Goal: Information Seeking & Learning: Learn about a topic

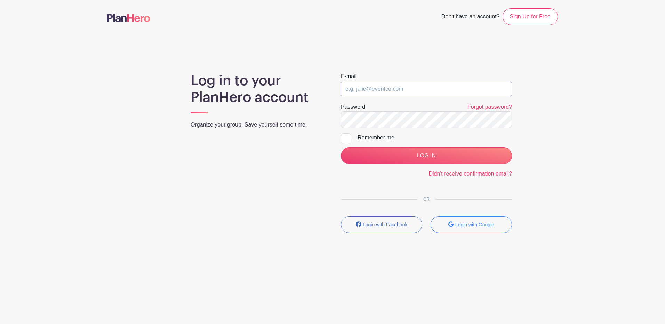
click at [383, 88] on input "email" at bounding box center [426, 89] width 171 height 17
type input "[EMAIL_ADDRESS][DOMAIN_NAME]"
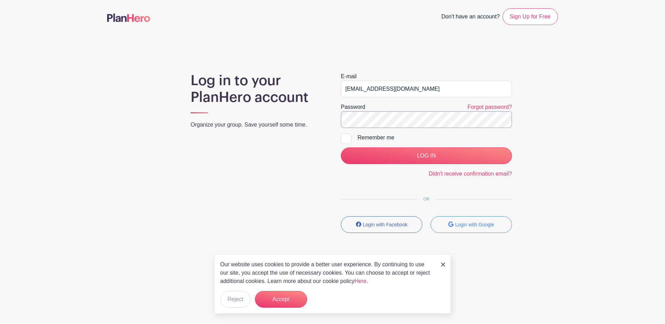
click at [341, 148] on input "LOG IN" at bounding box center [426, 156] width 171 height 17
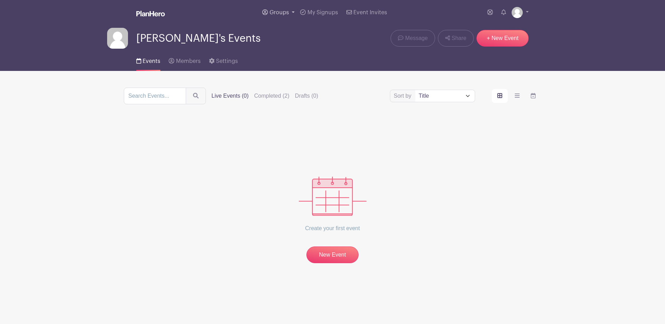
click at [291, 12] on link "Groups" at bounding box center [279, 12] width 38 height 25
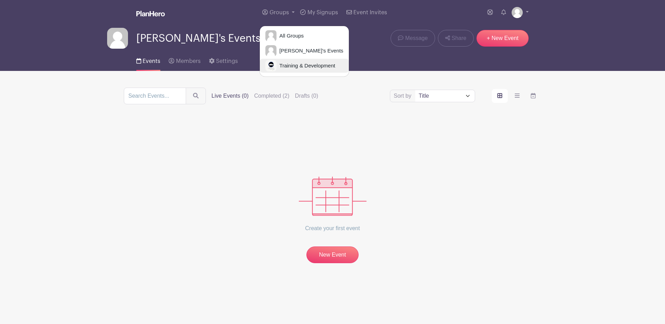
click at [290, 70] on span "Training & Development" at bounding box center [306, 66] width 58 height 8
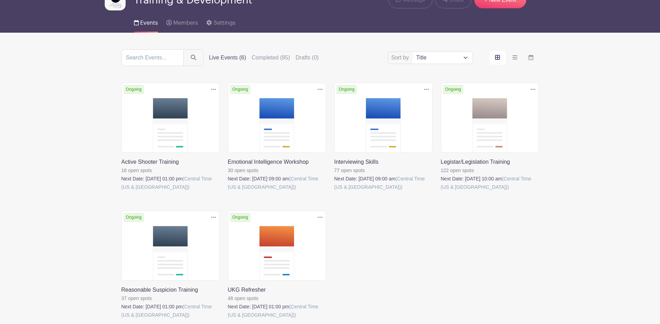
scroll to position [96, 0]
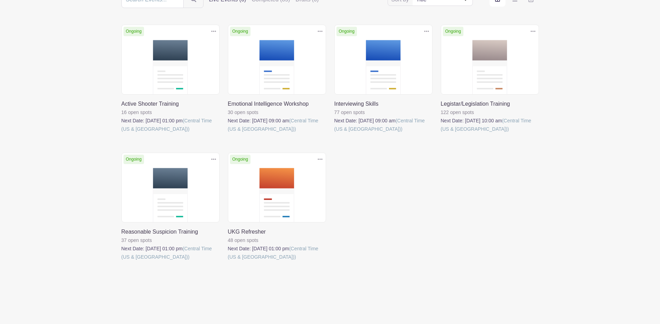
click at [228, 261] on link at bounding box center [228, 261] width 0 height 0
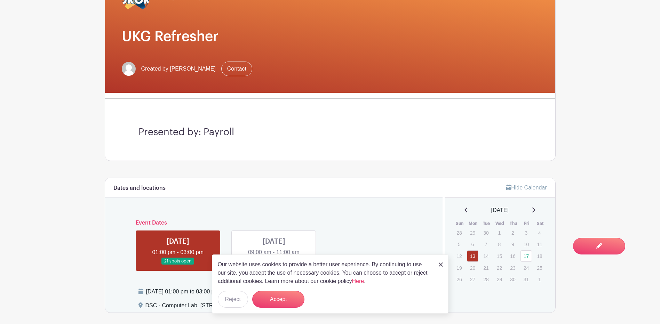
scroll to position [104, 0]
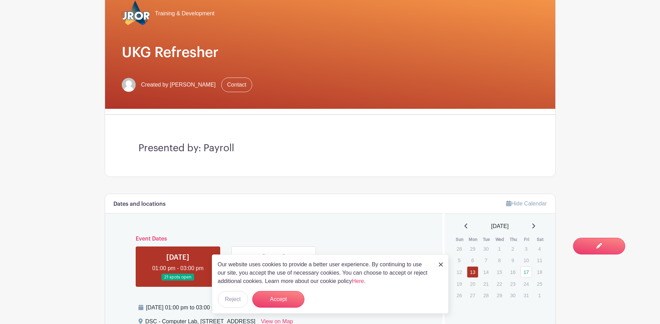
click at [223, 58] on h1 "UKG Refresher" at bounding box center [330, 52] width 417 height 17
drag, startPoint x: 224, startPoint y: 55, endPoint x: 121, endPoint y: 53, distance: 103.0
click at [121, 53] on div "Training & Development UKG Refresher Created by Shantia Howard Contact" at bounding box center [330, 46] width 450 height 126
copy h1 "UKG Refresher"
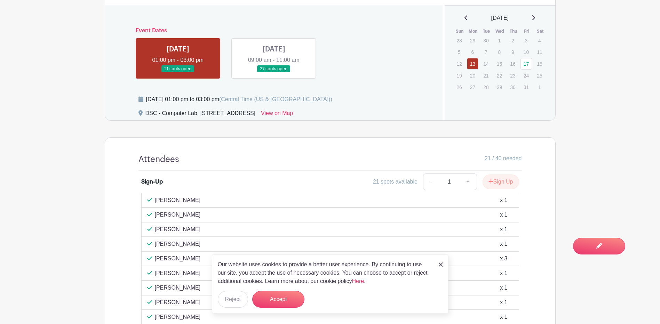
scroll to position [313, 0]
click at [279, 299] on button "Accept" at bounding box center [278, 299] width 52 height 17
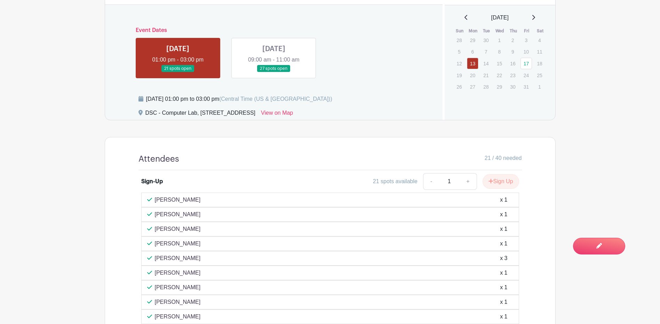
click at [167, 99] on div "Monday, October 13, 2025 at 01:00 pm to 03:00 pm (Central Time (US & Canada))" at bounding box center [239, 99] width 186 height 8
drag, startPoint x: 145, startPoint y: 100, endPoint x: 276, endPoint y: 104, distance: 130.2
click at [276, 104] on div "Monday, October 13, 2025 at 01:00 pm to 03:00 pm (Central Time (US & Canada))" at bounding box center [286, 102] width 296 height 14
copy div "Monday, October 13, 2025 at 01:00 pm to 03:00 pm"
drag, startPoint x: 212, startPoint y: 96, endPoint x: 206, endPoint y: 104, distance: 10.3
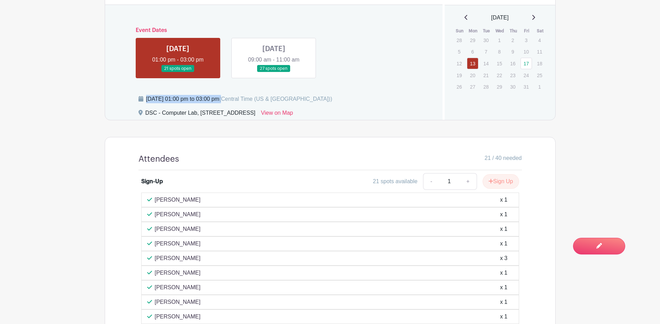
click at [212, 96] on div "Monday, October 13, 2025 at 01:00 pm to 03:00 pm (Central Time (US & Canada))" at bounding box center [239, 99] width 186 height 8
click at [196, 111] on div "DSC - Computer Lab, 77 South Broadway, Aurora, IL, USA" at bounding box center [200, 114] width 110 height 11
drag, startPoint x: 196, startPoint y: 112, endPoint x: 147, endPoint y: 114, distance: 48.8
click at [147, 114] on div "DSC - Computer Lab, 77 South Broadway, Aurora, IL, USA" at bounding box center [200, 114] width 110 height 11
drag, startPoint x: 147, startPoint y: 114, endPoint x: 194, endPoint y: 111, distance: 47.4
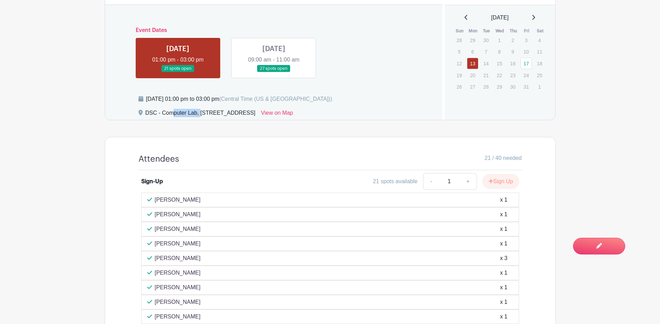
click at [194, 111] on div "DSC - Computer Lab, 77 South Broadway, Aurora, IL, USA" at bounding box center [200, 114] width 110 height 11
drag, startPoint x: 196, startPoint y: 111, endPoint x: 148, endPoint y: 113, distance: 48.4
click at [148, 113] on div "DSC - Computer Lab, 77 South Broadway, Aurora, IL, USA" at bounding box center [200, 114] width 110 height 11
click at [146, 113] on div "DSC - Computer Lab, 77 South Broadway, Aurora, IL, USA" at bounding box center [200, 114] width 110 height 11
drag, startPoint x: 146, startPoint y: 113, endPoint x: 197, endPoint y: 110, distance: 51.6
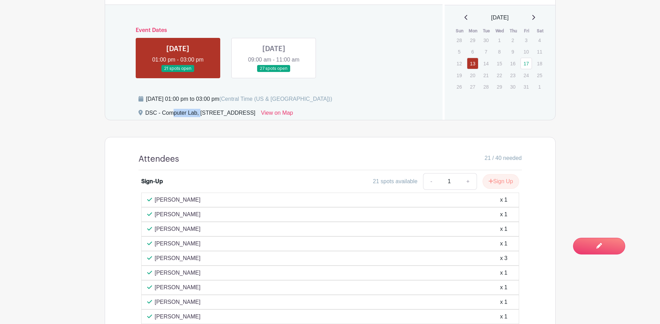
click at [197, 110] on div "DSC - Computer Lab, 77 South Broadway, Aurora, IL, USA" at bounding box center [200, 114] width 110 height 11
copy div "DSC - Computer Lab"
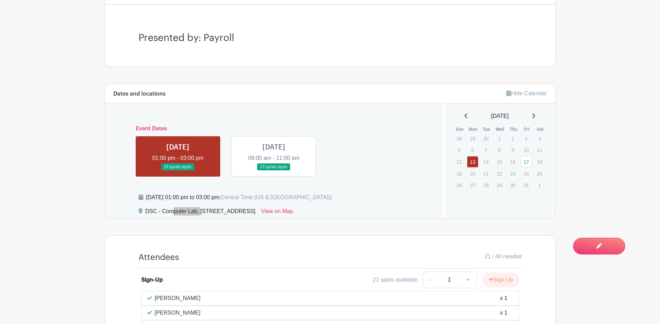
scroll to position [209, 0]
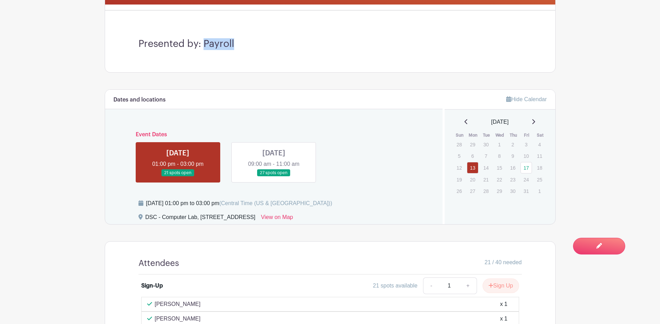
drag, startPoint x: 236, startPoint y: 44, endPoint x: 205, endPoint y: 43, distance: 30.6
click at [205, 43] on h3 "Presented by: Payroll" at bounding box center [329, 44] width 383 height 12
copy h3 "Payroll"
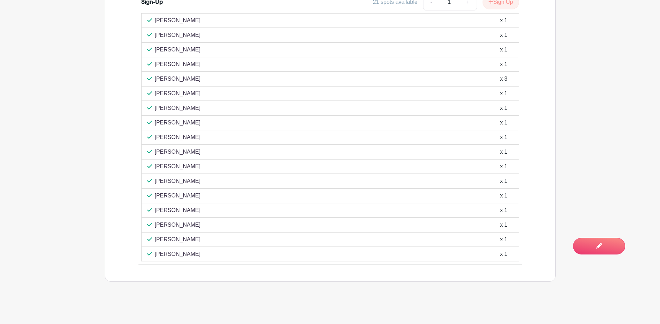
scroll to position [494, 0]
drag, startPoint x: 177, startPoint y: 254, endPoint x: 155, endPoint y: 20, distance: 235.2
click at [155, 20] on div "guadalupe constantino x 1 Brenda Cornelious x 1 lorenzo nevarez x 1 Irasema Woe…" at bounding box center [330, 136] width 378 height 248
copy div "guadalupe constantino x 1 Brenda Cornelious x 1 lorenzo nevarez x 1 Irasema Woe…"
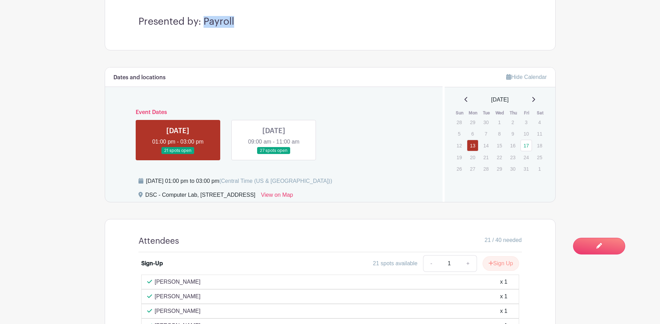
scroll to position [146, 0]
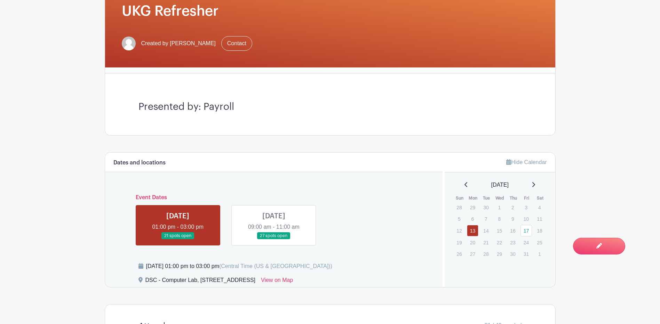
click at [220, 9] on h1 "UKG Refresher" at bounding box center [330, 11] width 417 height 17
drag, startPoint x: 221, startPoint y: 9, endPoint x: 123, endPoint y: 12, distance: 97.8
click at [123, 12] on h1 "UKG Refresher" at bounding box center [330, 11] width 417 height 17
copy h1 "UKG Refresher"
click at [226, 110] on h3 "Presented by: Payroll" at bounding box center [329, 107] width 383 height 12
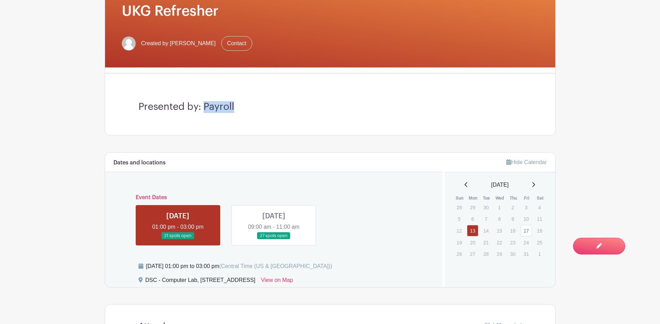
drag, startPoint x: 230, startPoint y: 108, endPoint x: 206, endPoint y: 110, distance: 23.7
click at [206, 110] on h3 "Presented by: Payroll" at bounding box center [329, 107] width 383 height 12
copy h3 "Payroll"
click at [144, 264] on div "Monday, October 13, 2025 at 01:00 pm to 03:00 pm (Central Time (US & Canada))" at bounding box center [286, 269] width 296 height 14
drag, startPoint x: 146, startPoint y: 264, endPoint x: 271, endPoint y: 269, distance: 125.0
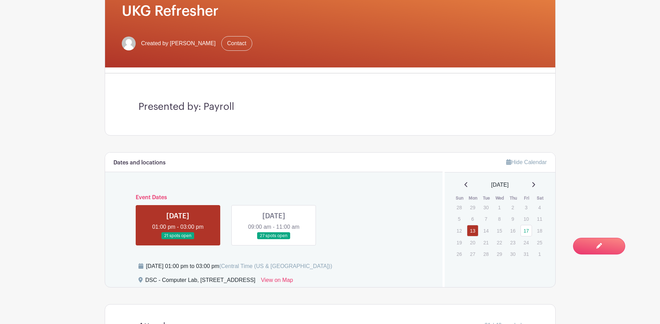
click at [271, 269] on div "Monday, October 13, 2025 at 01:00 pm to 03:00 pm (Central Time (US & Canada))" at bounding box center [239, 266] width 186 height 8
copy div "Monday, October 13, 2025 at 01:00 pm to 03:00 pm"
drag, startPoint x: 207, startPoint y: 288, endPoint x: 199, endPoint y: 284, distance: 9.0
drag, startPoint x: 199, startPoint y: 284, endPoint x: 195, endPoint y: 279, distance: 6.4
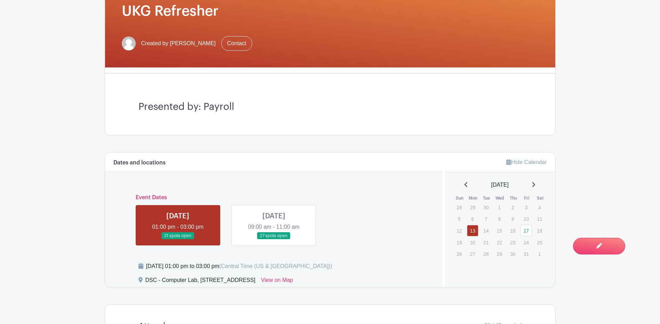
click at [195, 279] on div "DSC - Computer Lab, 77 South Broadway, Aurora, IL, USA" at bounding box center [200, 281] width 110 height 11
drag, startPoint x: 197, startPoint y: 280, endPoint x: 146, endPoint y: 280, distance: 50.5
click at [146, 280] on div "DSC - Computer Lab, 77 South Broadway, Aurora, IL, USA" at bounding box center [200, 281] width 110 height 11
copy div "DSC - Computer Lab"
